Goal: Task Accomplishment & Management: Use online tool/utility

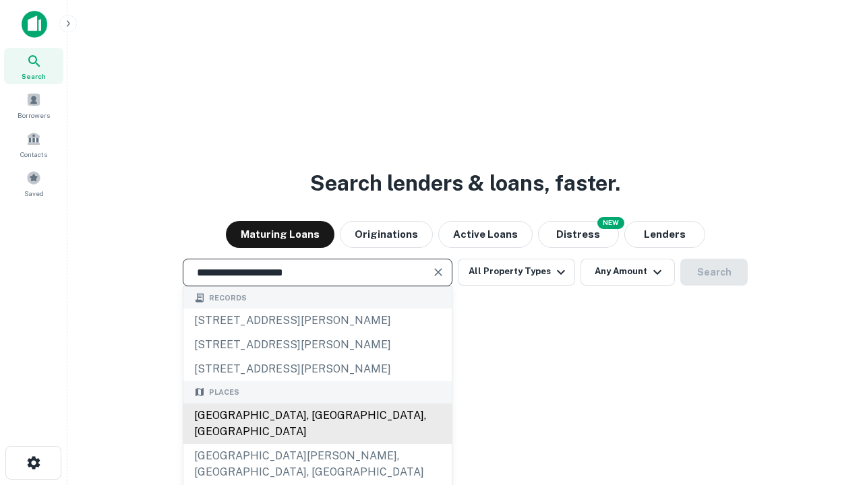
click at [317, 444] on div "[GEOGRAPHIC_DATA], [GEOGRAPHIC_DATA], [GEOGRAPHIC_DATA]" at bounding box center [317, 424] width 268 height 40
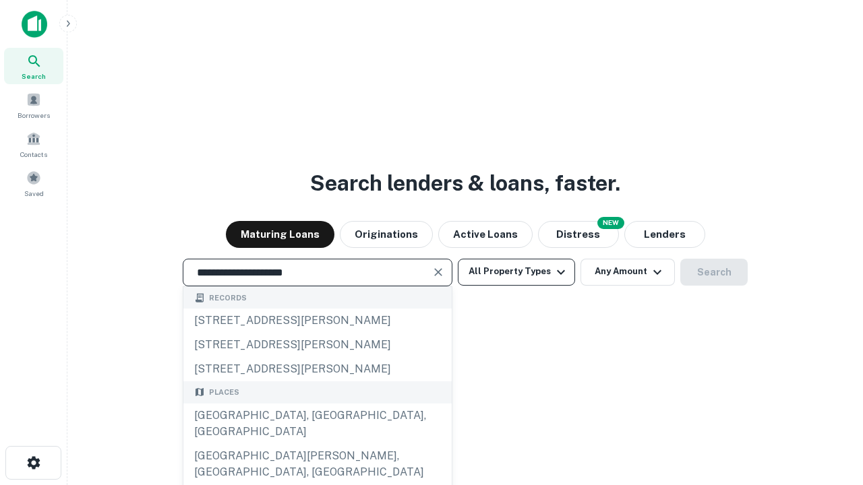
type input "**********"
click at [516, 272] on button "All Property Types" at bounding box center [516, 272] width 117 height 27
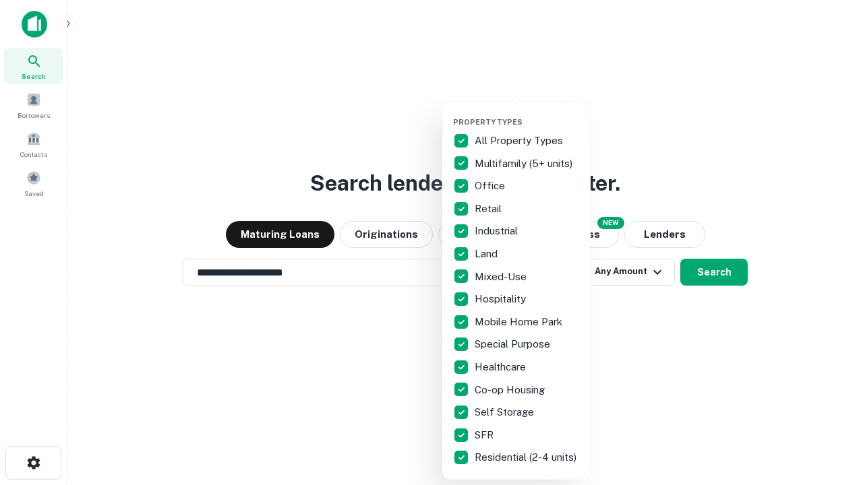
click at [527, 113] on button "button" at bounding box center [527, 113] width 148 height 1
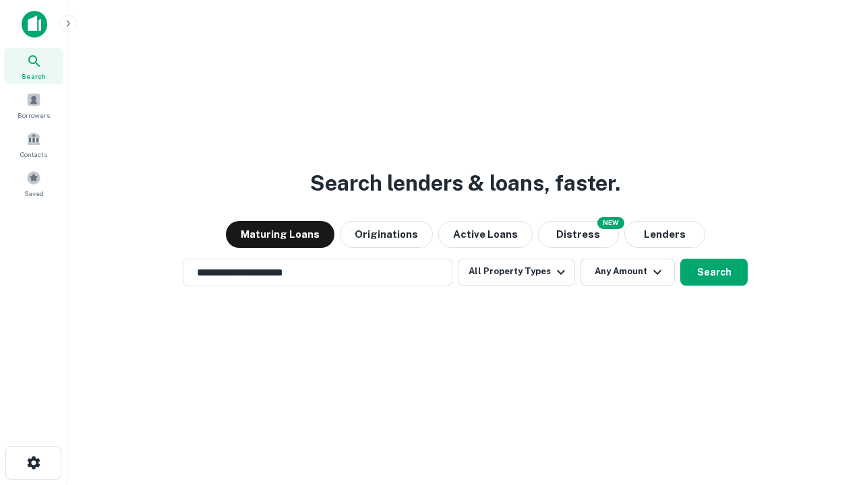
scroll to position [21, 0]
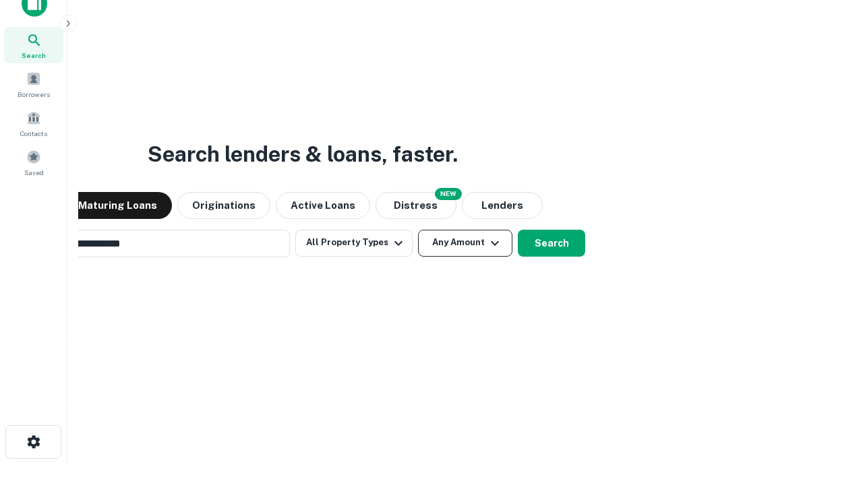
click at [418, 230] on button "Any Amount" at bounding box center [465, 243] width 94 height 27
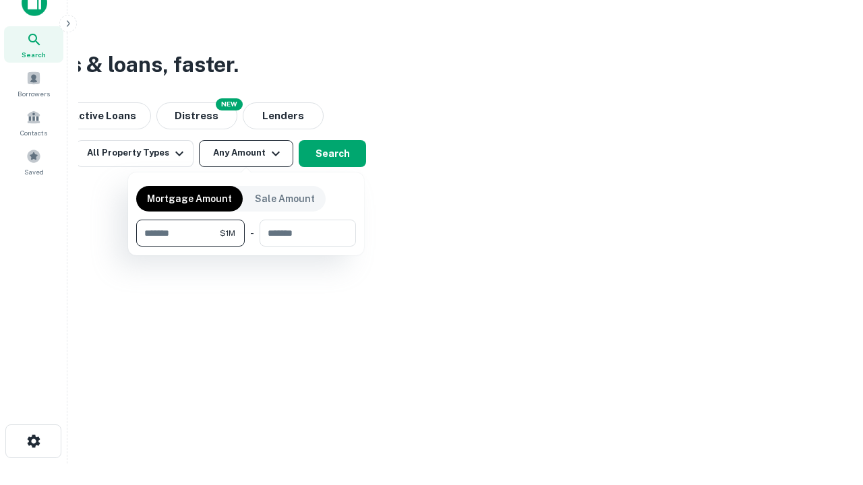
type input "*******"
click at [246, 247] on button "button" at bounding box center [246, 247] width 220 height 1
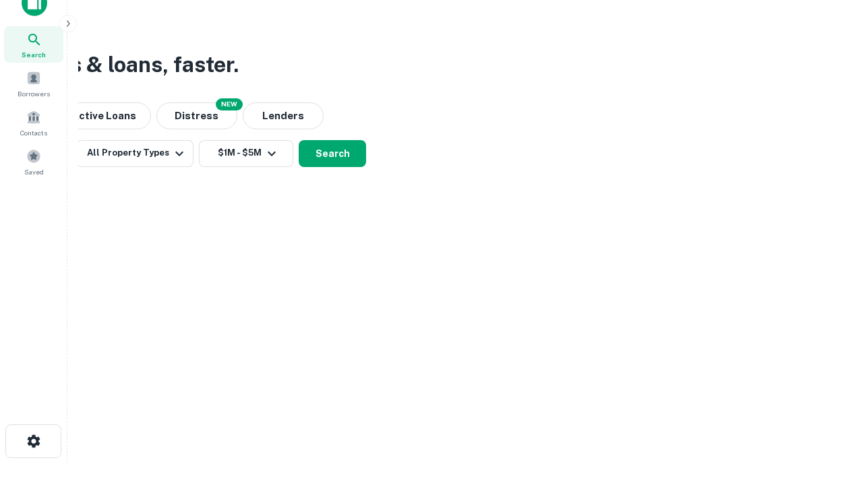
scroll to position [8, 249]
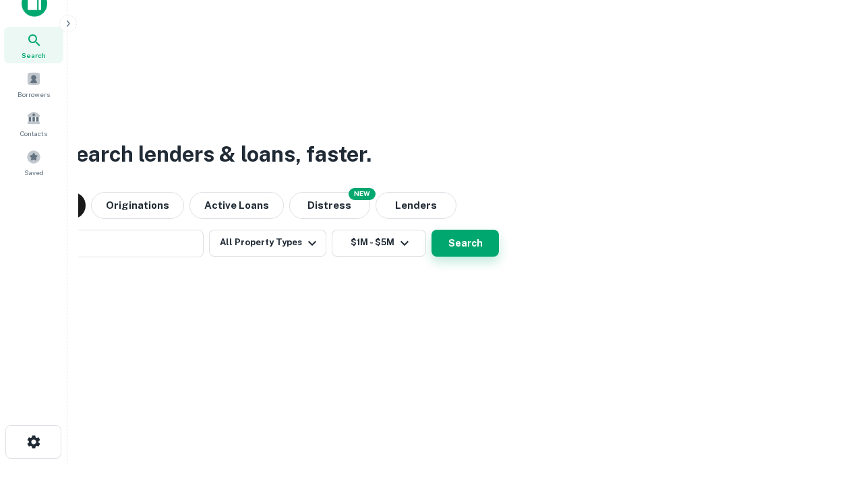
click at [431, 230] on button "Search" at bounding box center [464, 243] width 67 height 27
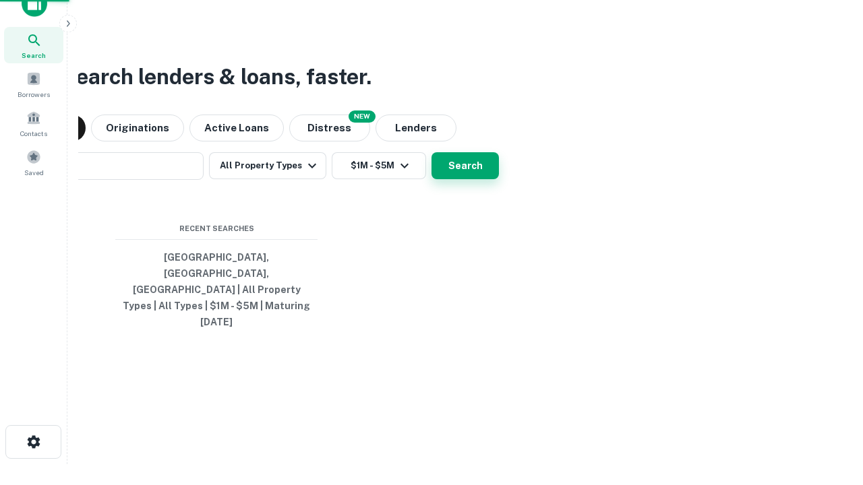
scroll to position [36, 381]
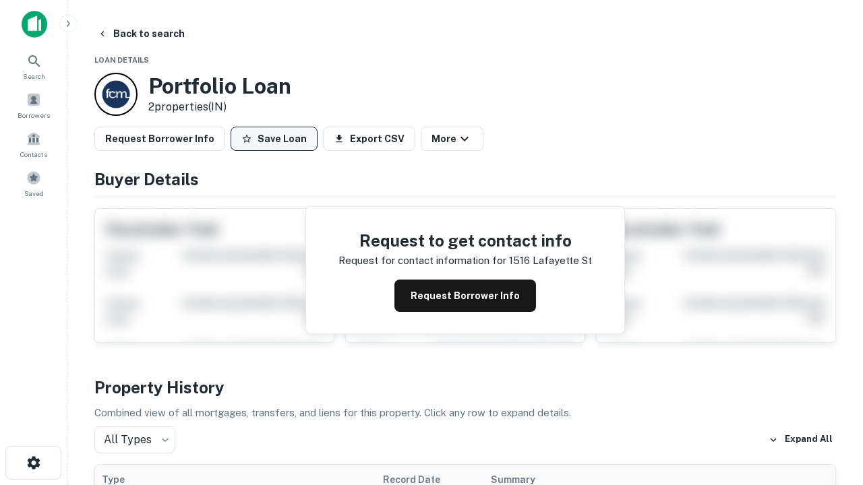
click at [274, 139] on button "Save Loan" at bounding box center [273, 139] width 87 height 24
click at [277, 139] on button "Loan Saved" at bounding box center [276, 139] width 93 height 24
